Goal: Go to known website: Access a specific website the user already knows

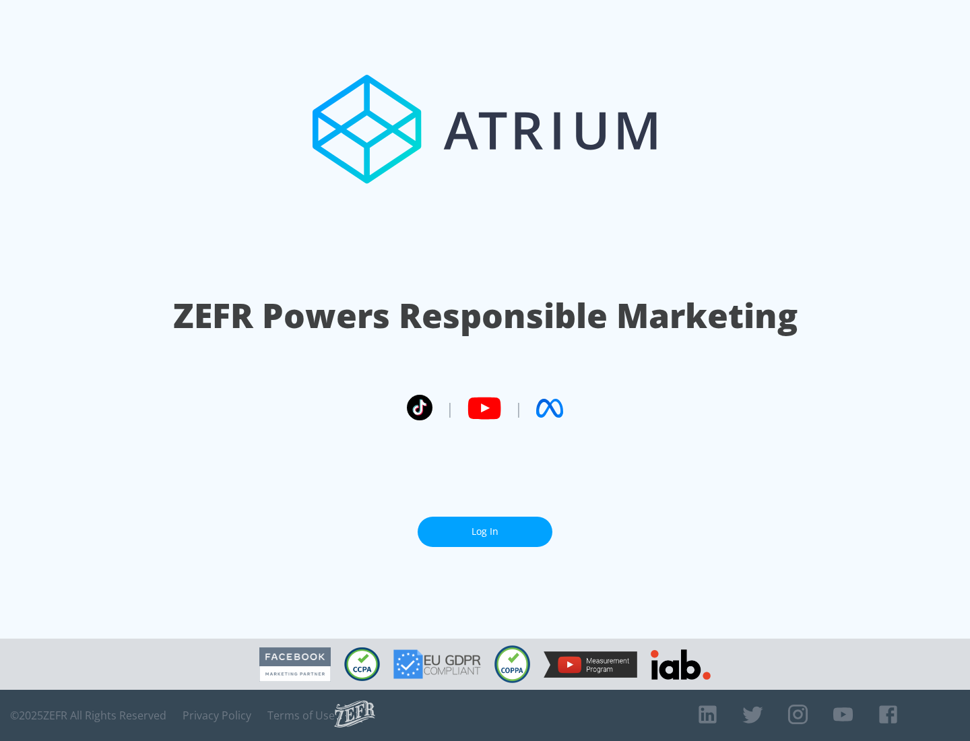
click at [485, 531] on link "Log In" at bounding box center [485, 532] width 135 height 30
